Goal: Task Accomplishment & Management: Use online tool/utility

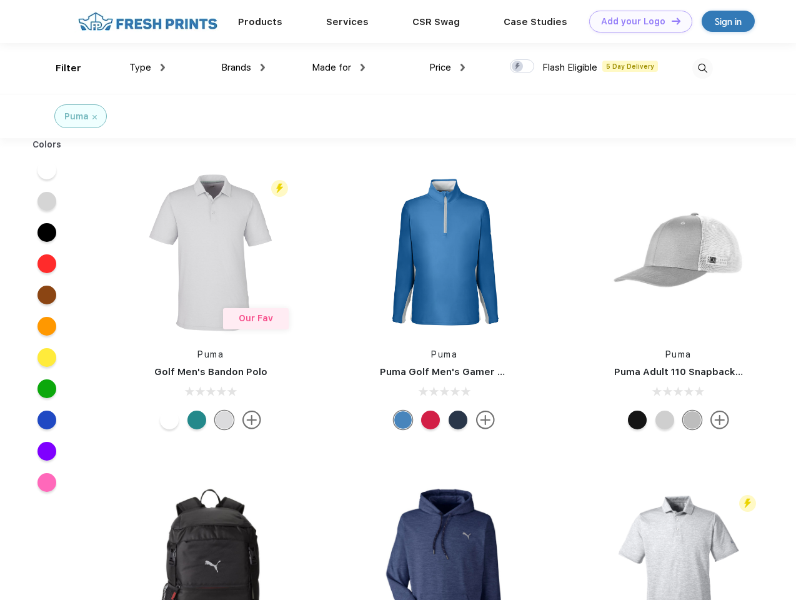
click at [636, 21] on link "Add your Logo Design Tool" at bounding box center [640, 22] width 103 height 22
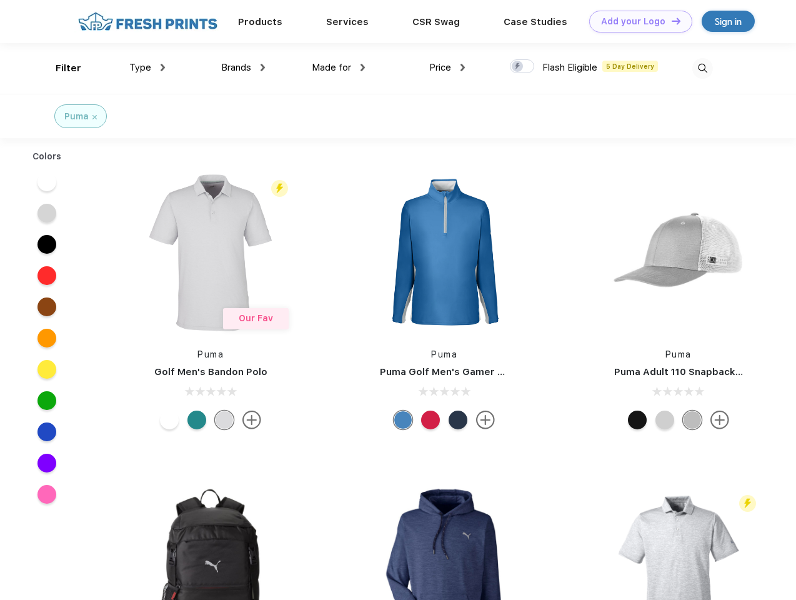
click at [0, 0] on div "Design Tool" at bounding box center [0, 0] width 0 height 0
click at [670, 21] on link "Add your Logo Design Tool" at bounding box center [640, 22] width 103 height 22
click at [60, 68] on div "Filter" at bounding box center [69, 68] width 26 height 14
click at [147, 67] on span "Type" at bounding box center [140, 67] width 22 height 11
click at [243, 67] on span "Brands" at bounding box center [236, 67] width 30 height 11
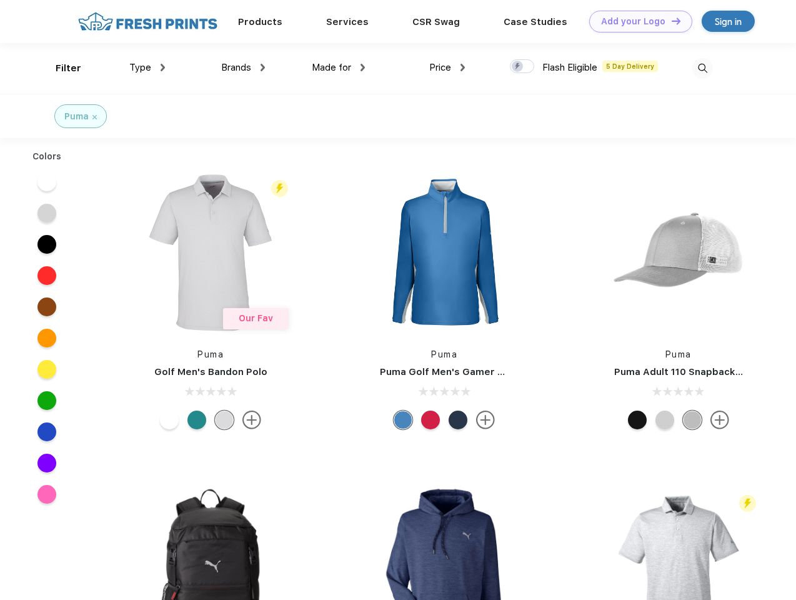
click at [339, 67] on span "Made for" at bounding box center [331, 67] width 39 height 11
click at [447, 67] on span "Price" at bounding box center [440, 67] width 22 height 11
click at [522, 67] on div at bounding box center [522, 66] width 24 height 14
click at [518, 67] on input "checkbox" at bounding box center [514, 63] width 8 height 8
click at [702, 68] on img at bounding box center [702, 68] width 21 height 21
